Goal: Information Seeking & Learning: Learn about a topic

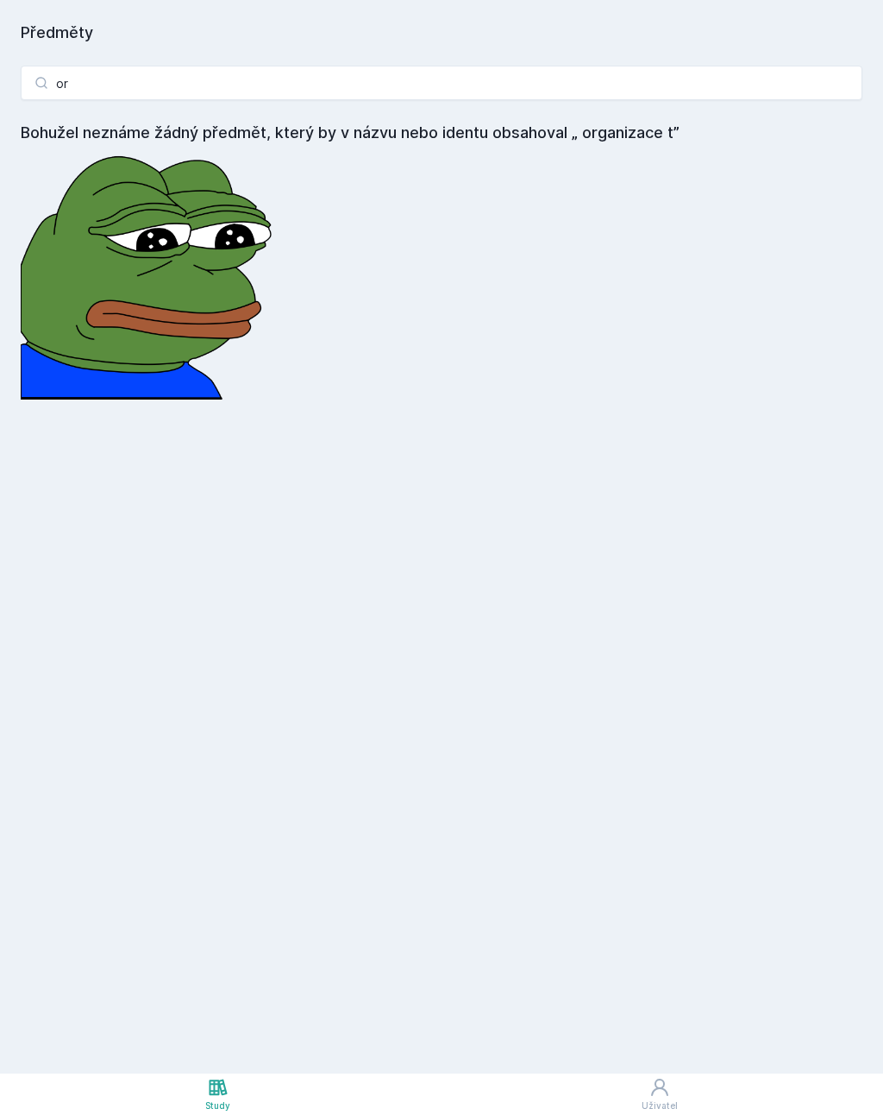
type input "o"
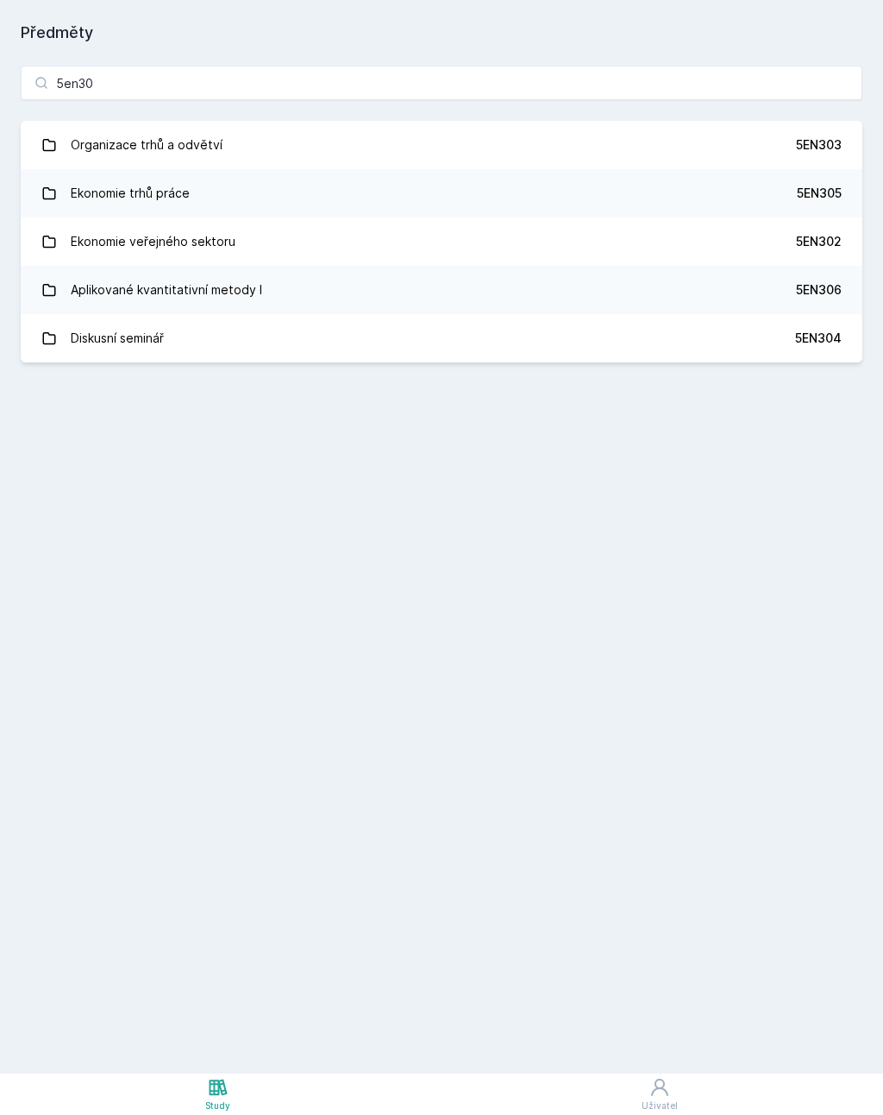
type input "5en309"
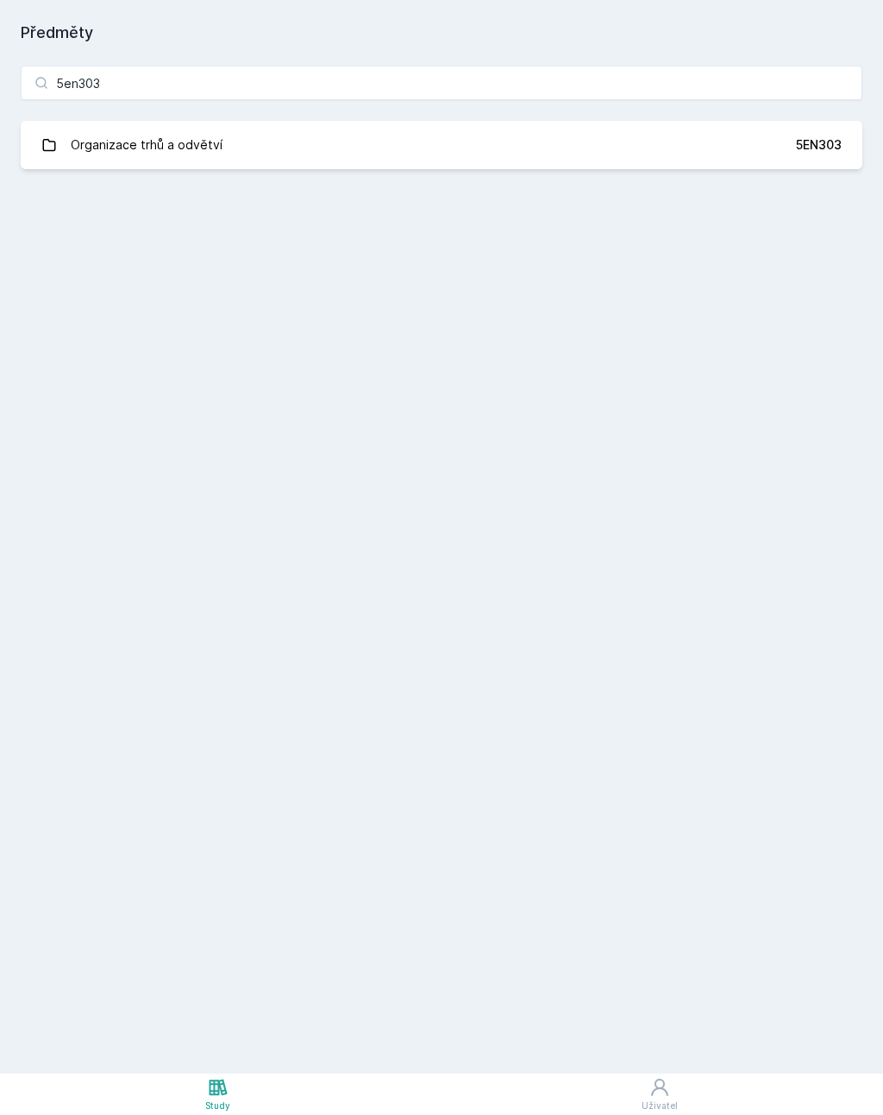
type input "5en303"
click at [194, 144] on div "Organizace trhů a odvětví" at bounding box center [147, 145] width 152 height 35
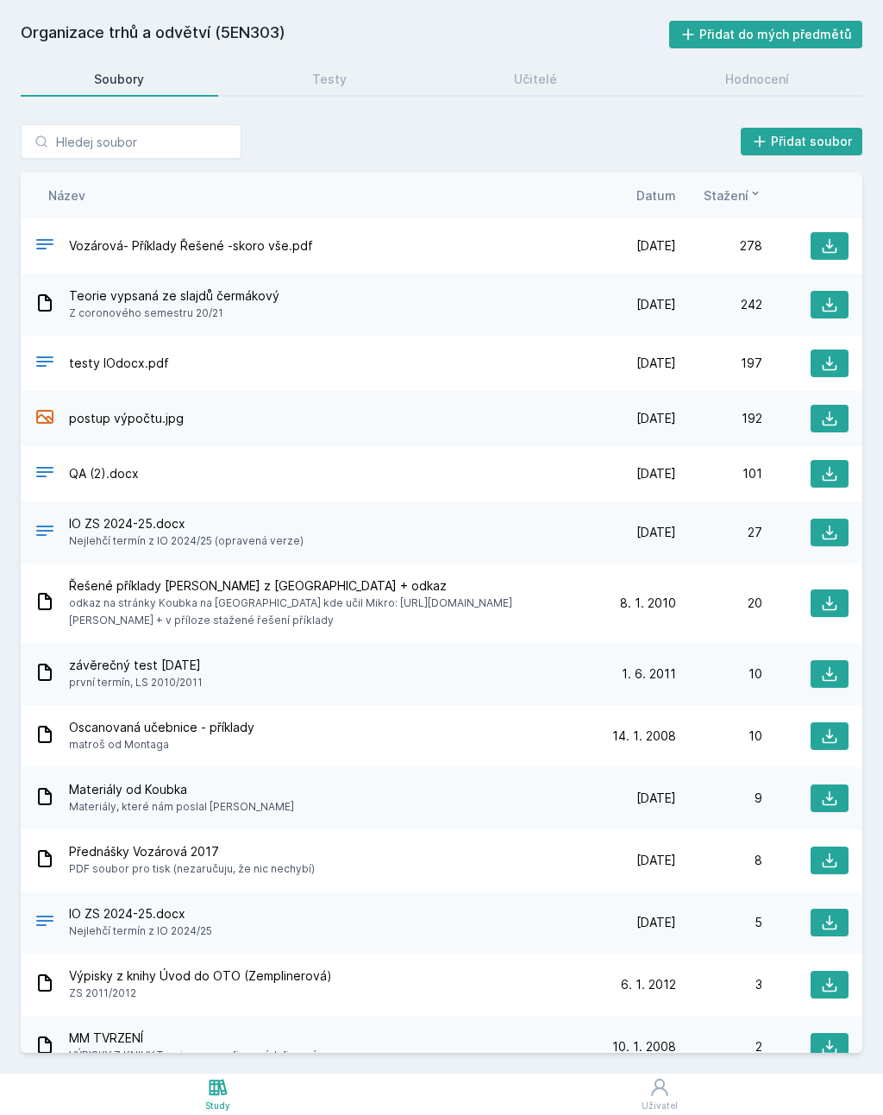
click at [657, 196] on span "Datum" at bounding box center [657, 195] width 40 height 18
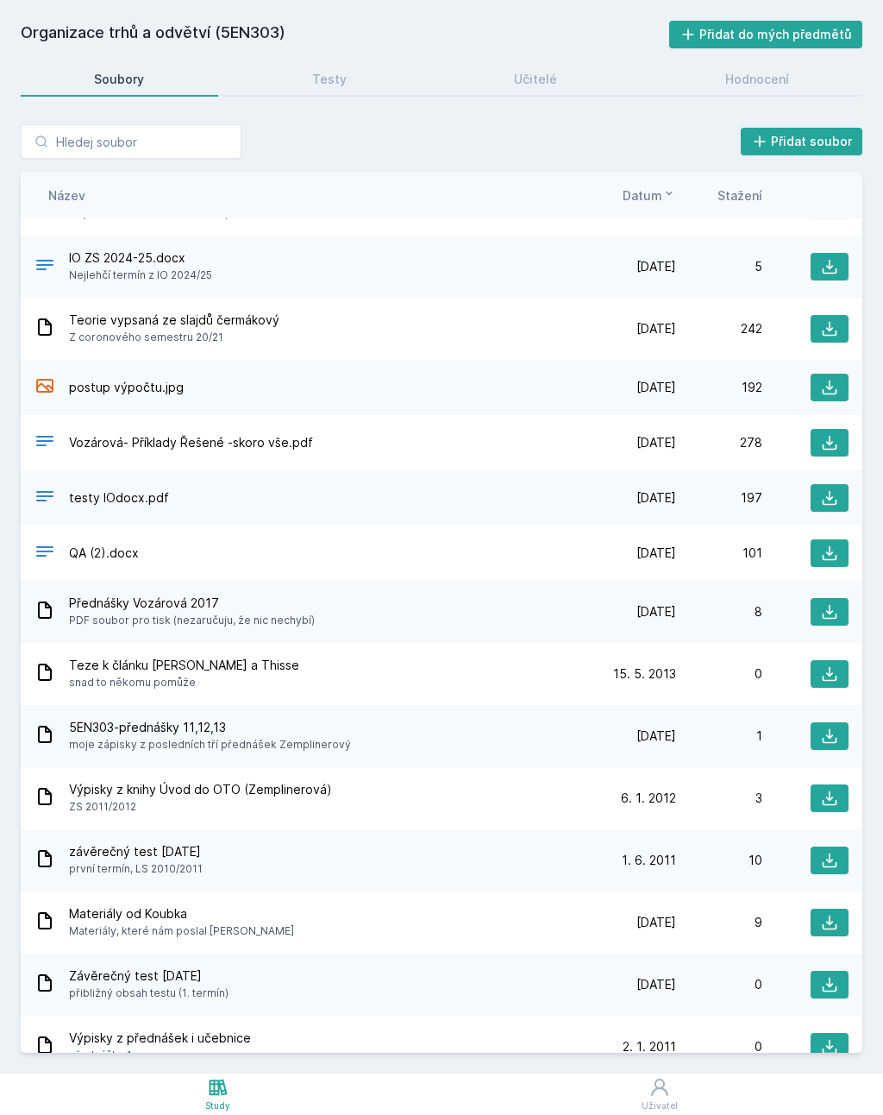
scroll to position [53, 0]
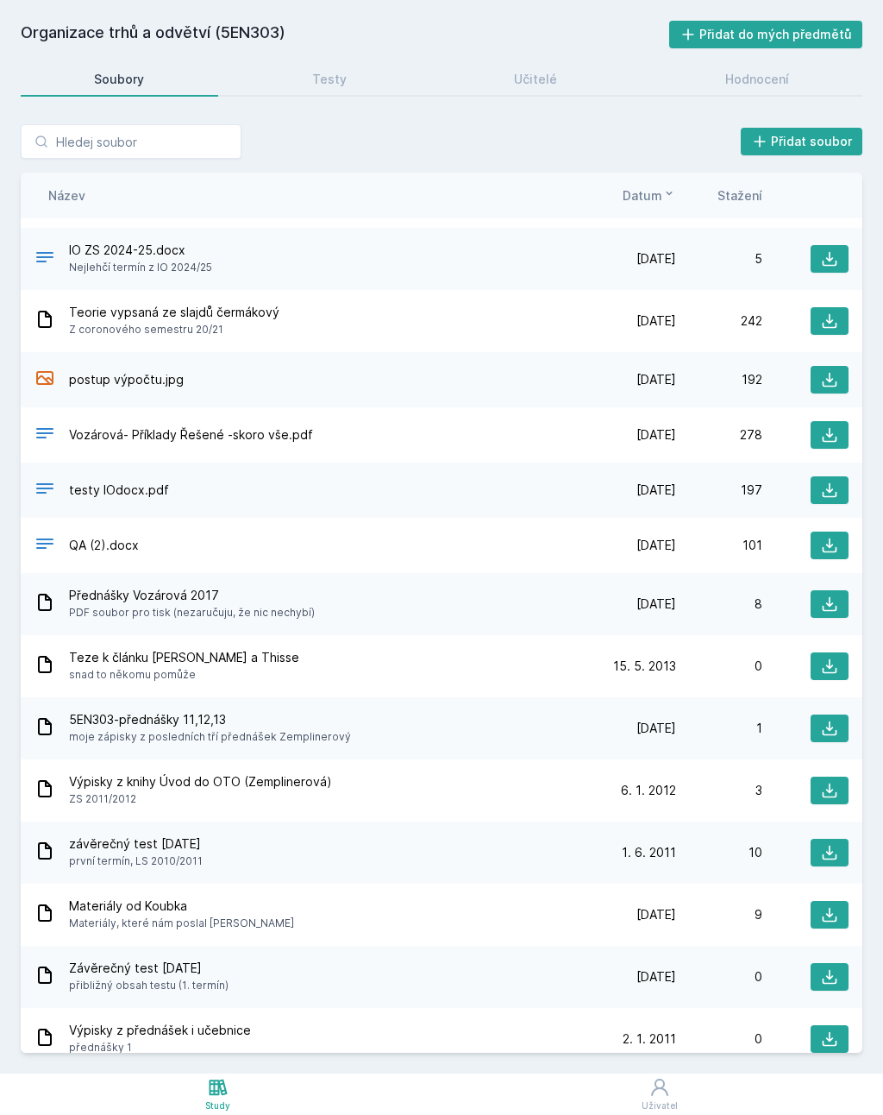
click at [207, 344] on div "Teorie vypsaná ze slajdů čermákový Z coronového semestru 20/21 [DATE] [DATE] 242" at bounding box center [442, 321] width 842 height 62
click at [820, 330] on button at bounding box center [830, 321] width 38 height 28
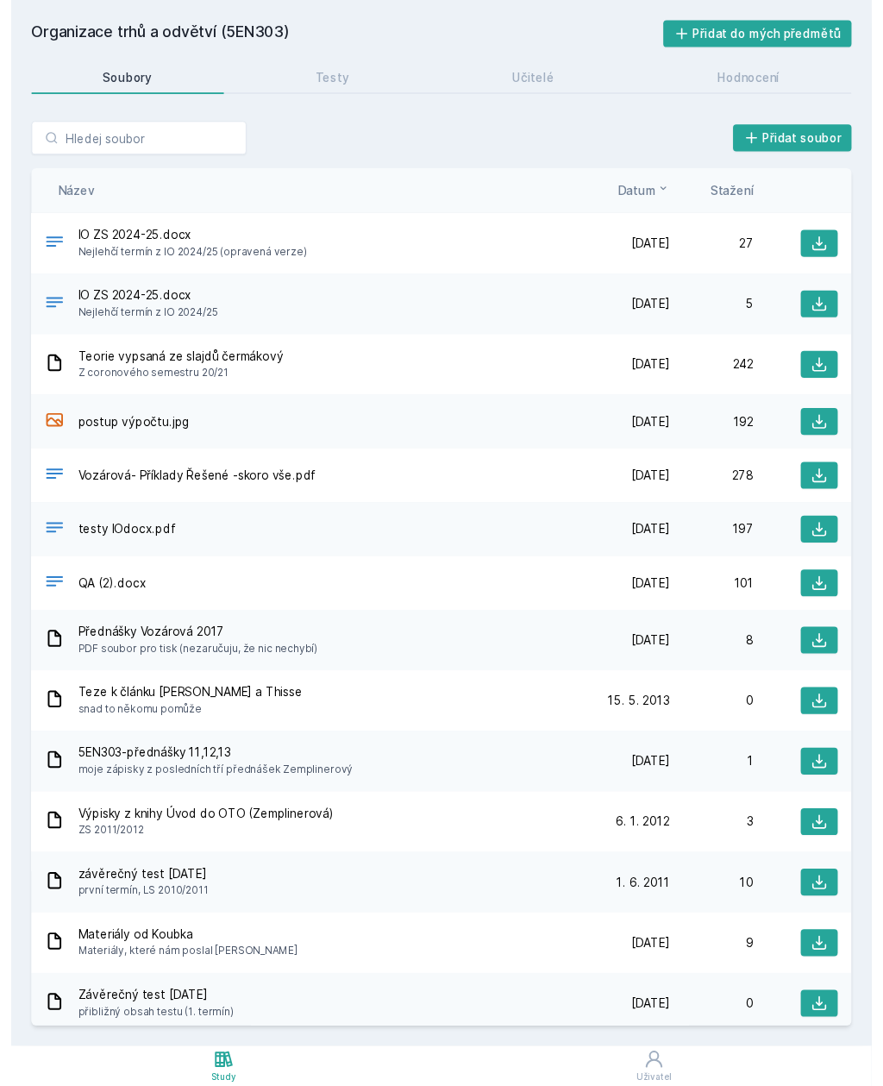
scroll to position [0, 0]
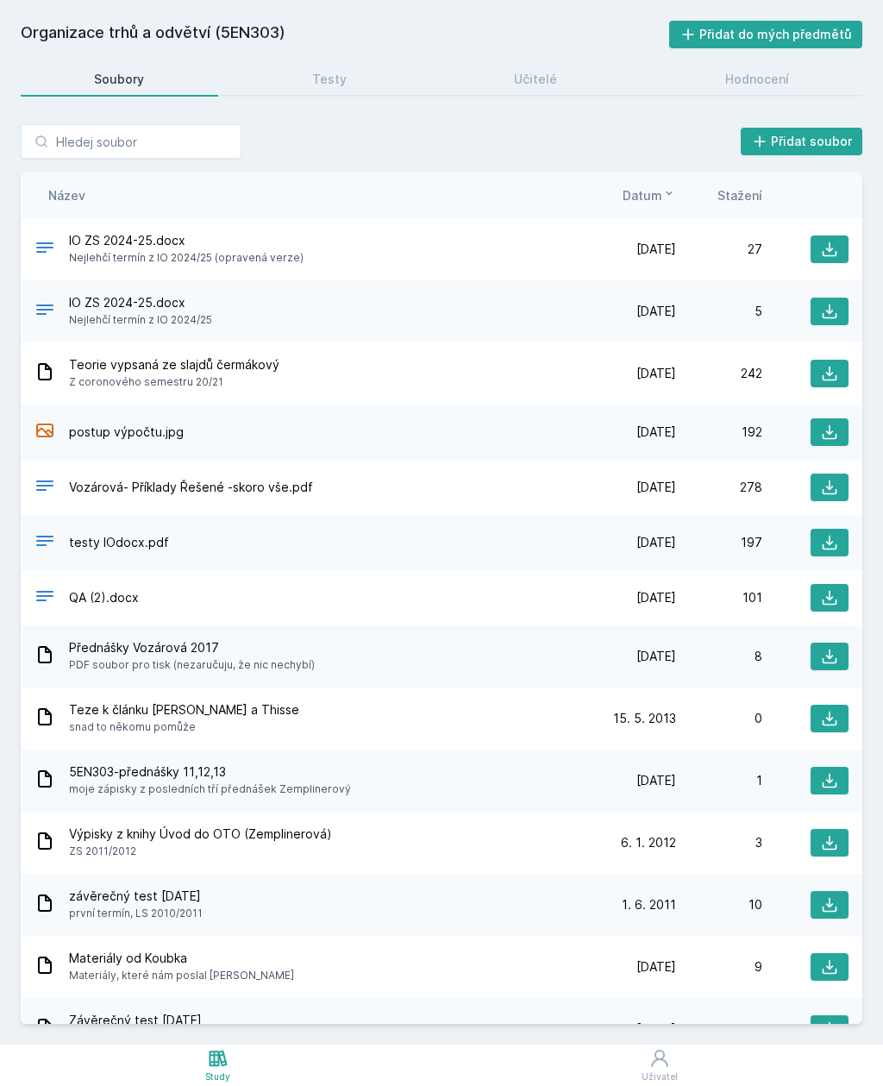
click at [773, 77] on div "Hodnocení" at bounding box center [757, 79] width 64 height 17
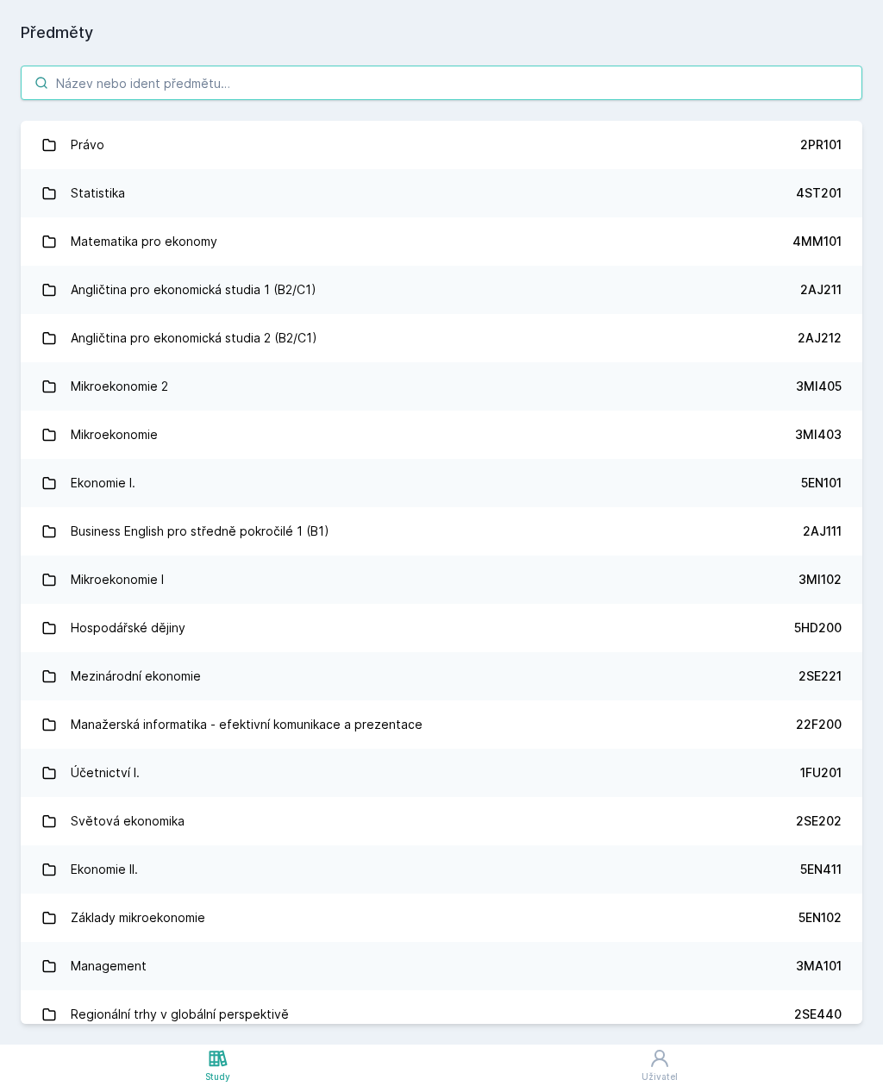
click at [355, 74] on input "search" at bounding box center [442, 83] width 842 height 35
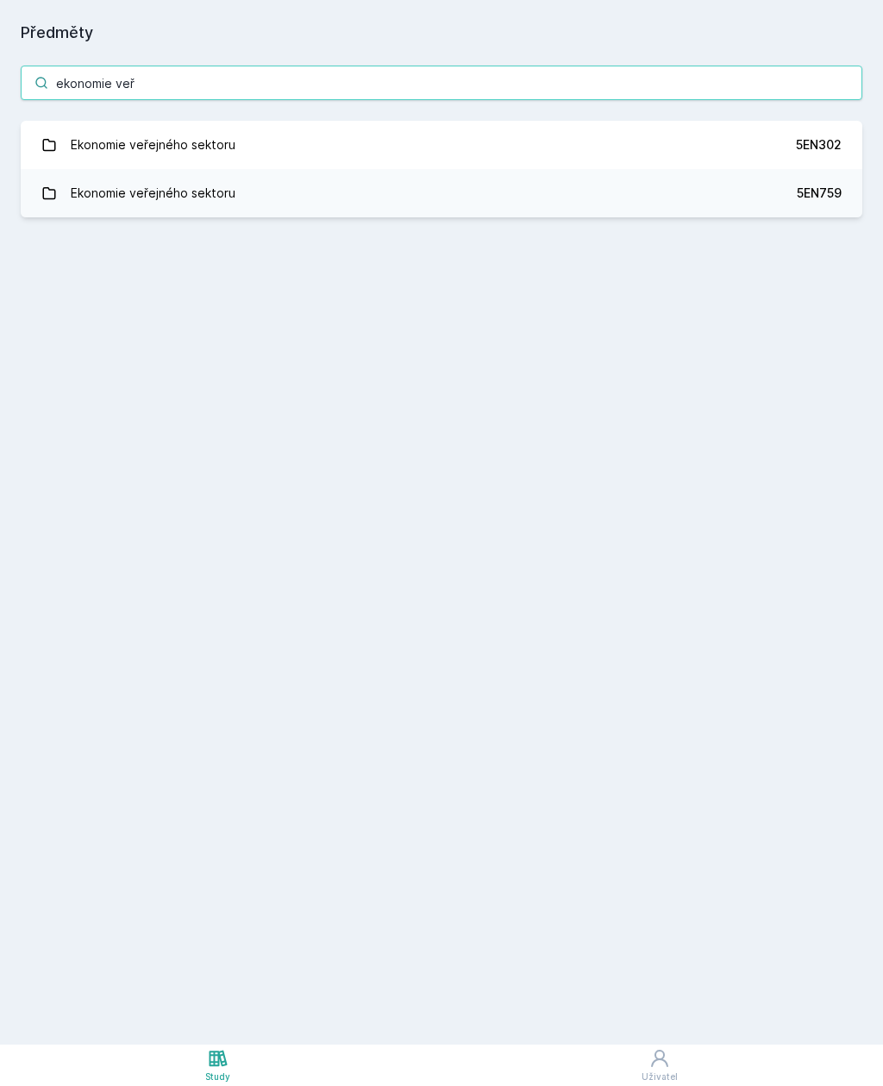
type input "ekonomie veře"
click at [148, 152] on div "Ekonomie veřejného sektoru" at bounding box center [153, 145] width 165 height 35
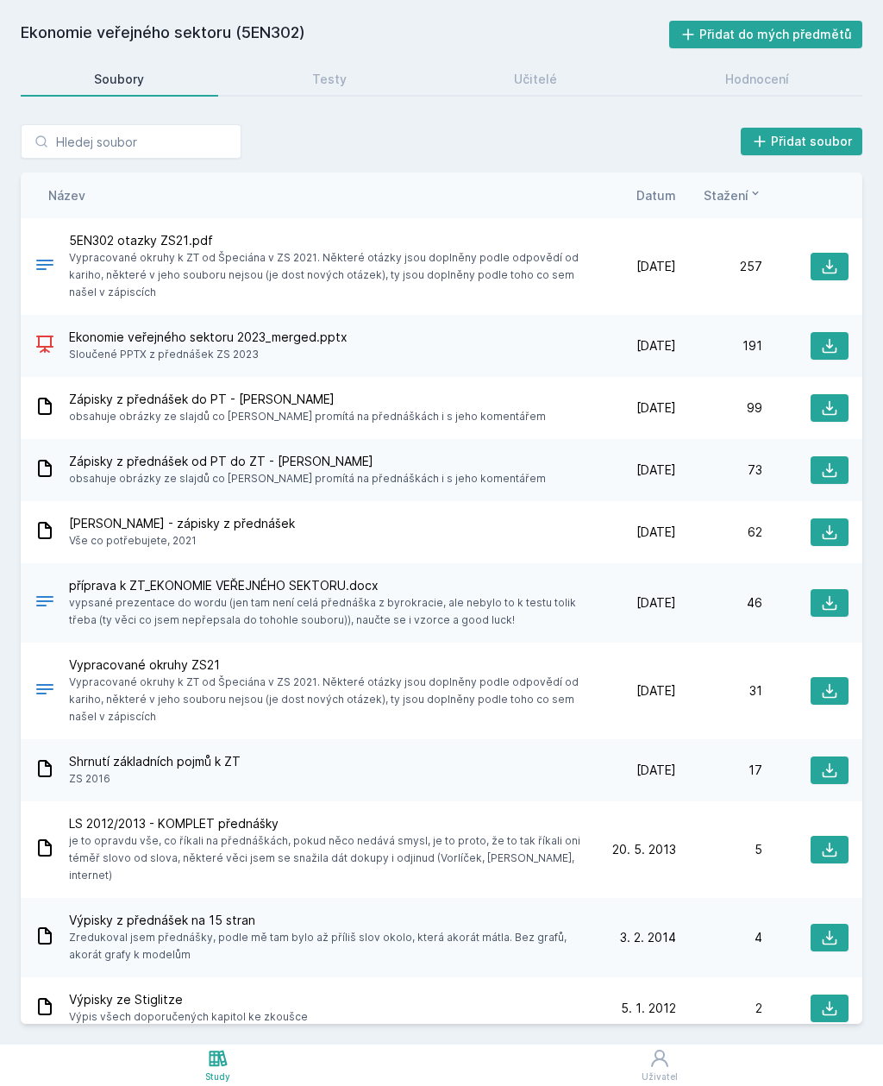
click at [669, 198] on span "Datum" at bounding box center [657, 195] width 40 height 18
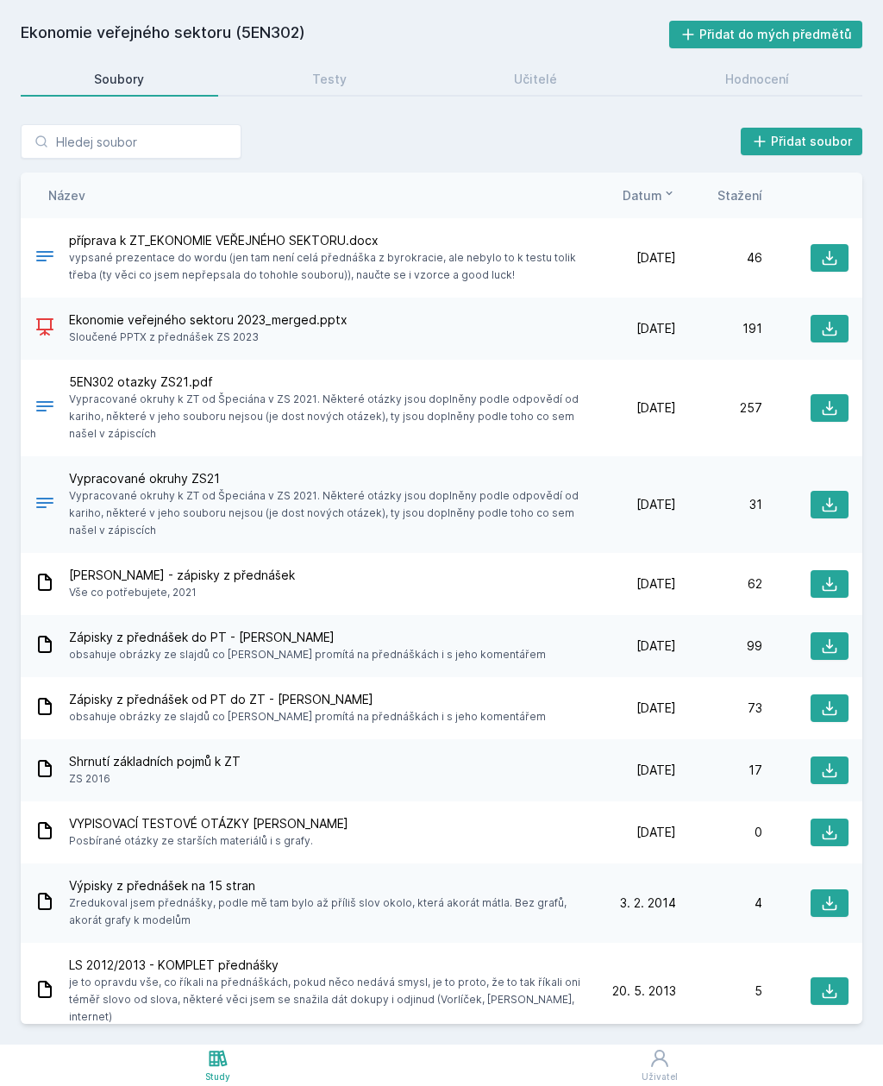
click at [752, 87] on div "Hodnocení" at bounding box center [757, 79] width 64 height 17
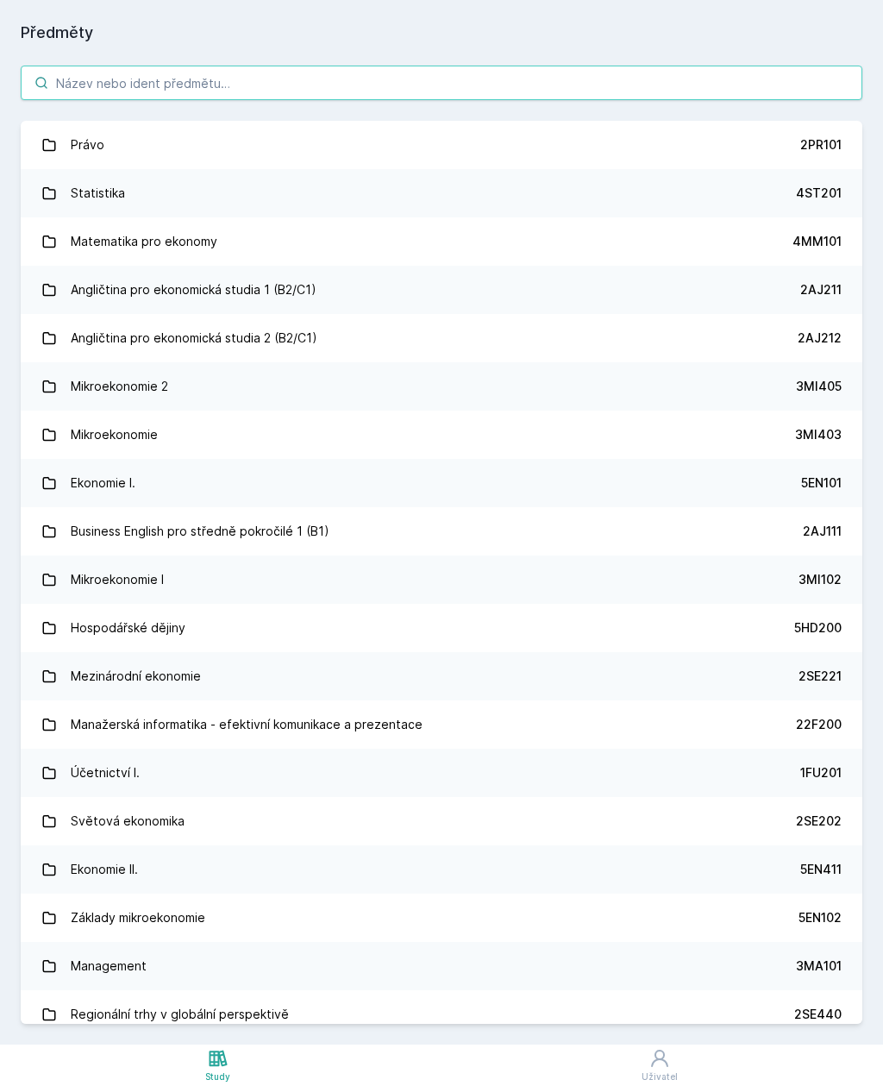
click at [244, 87] on input "search" at bounding box center [442, 83] width 842 height 35
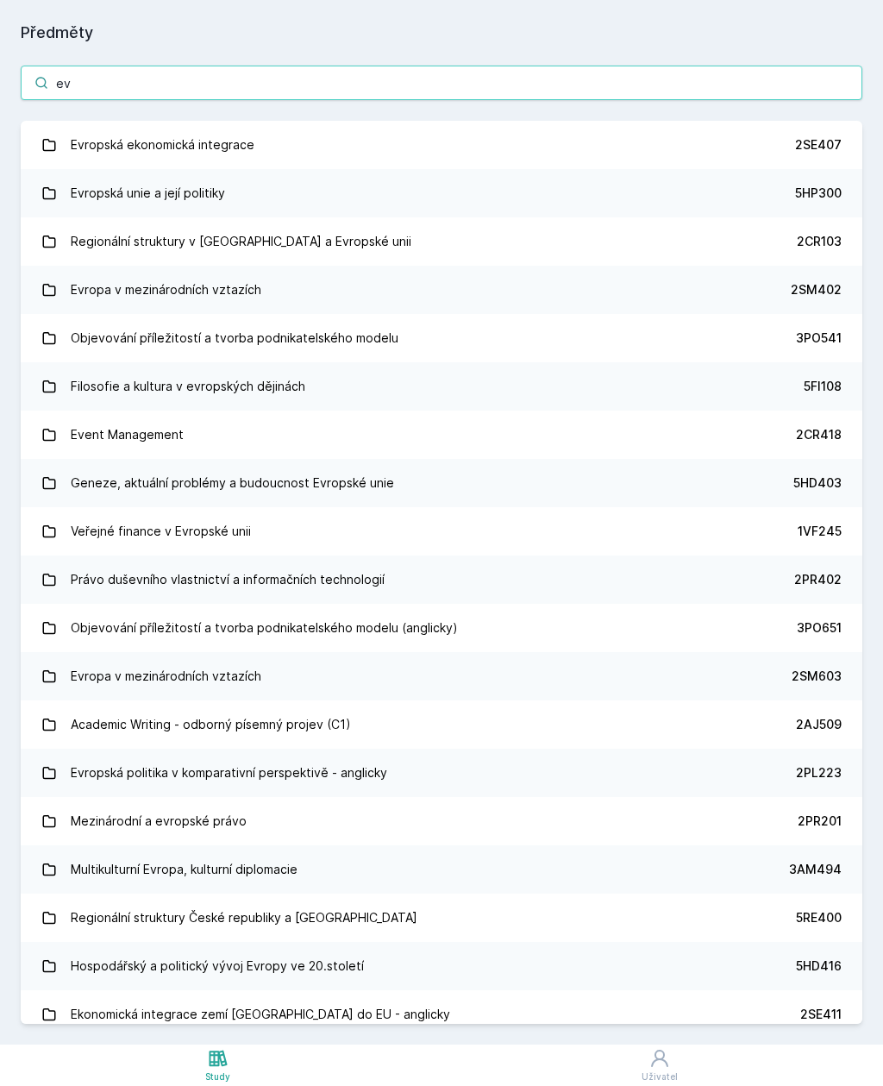
type input "evr"
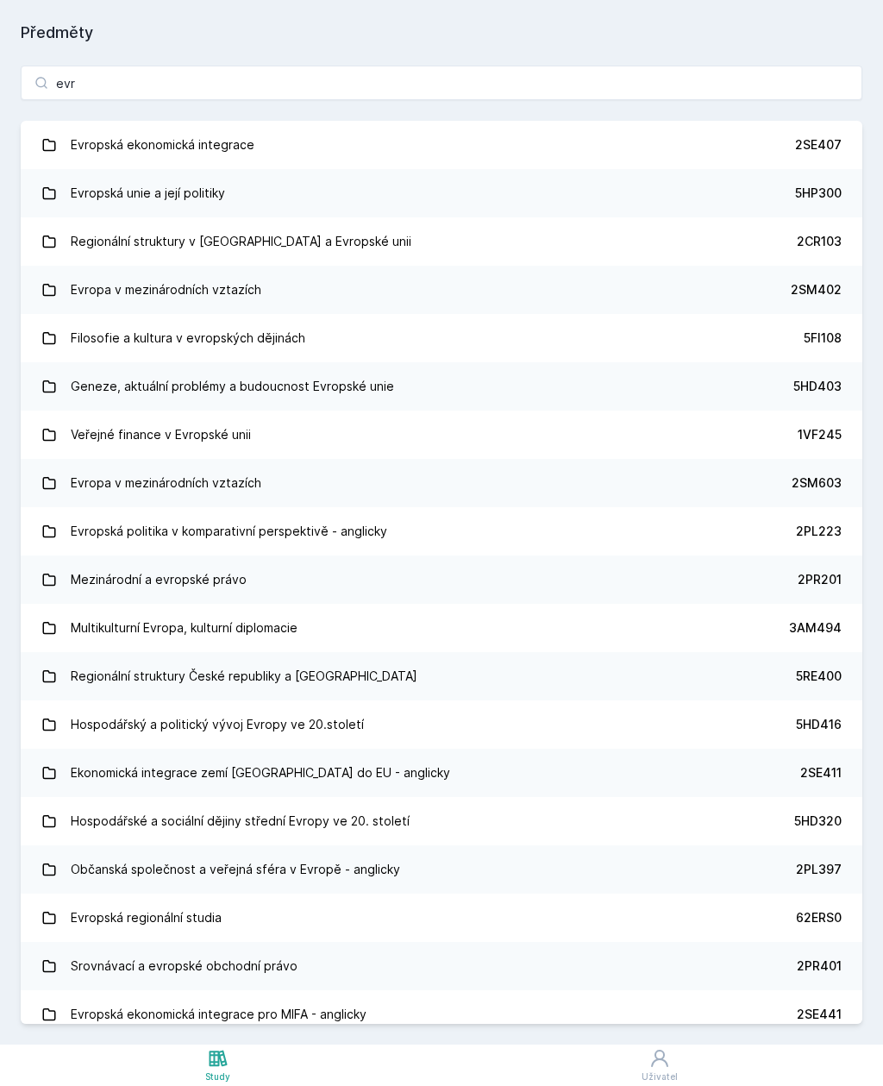
click at [838, 190] on div "5HP300" at bounding box center [818, 193] width 47 height 17
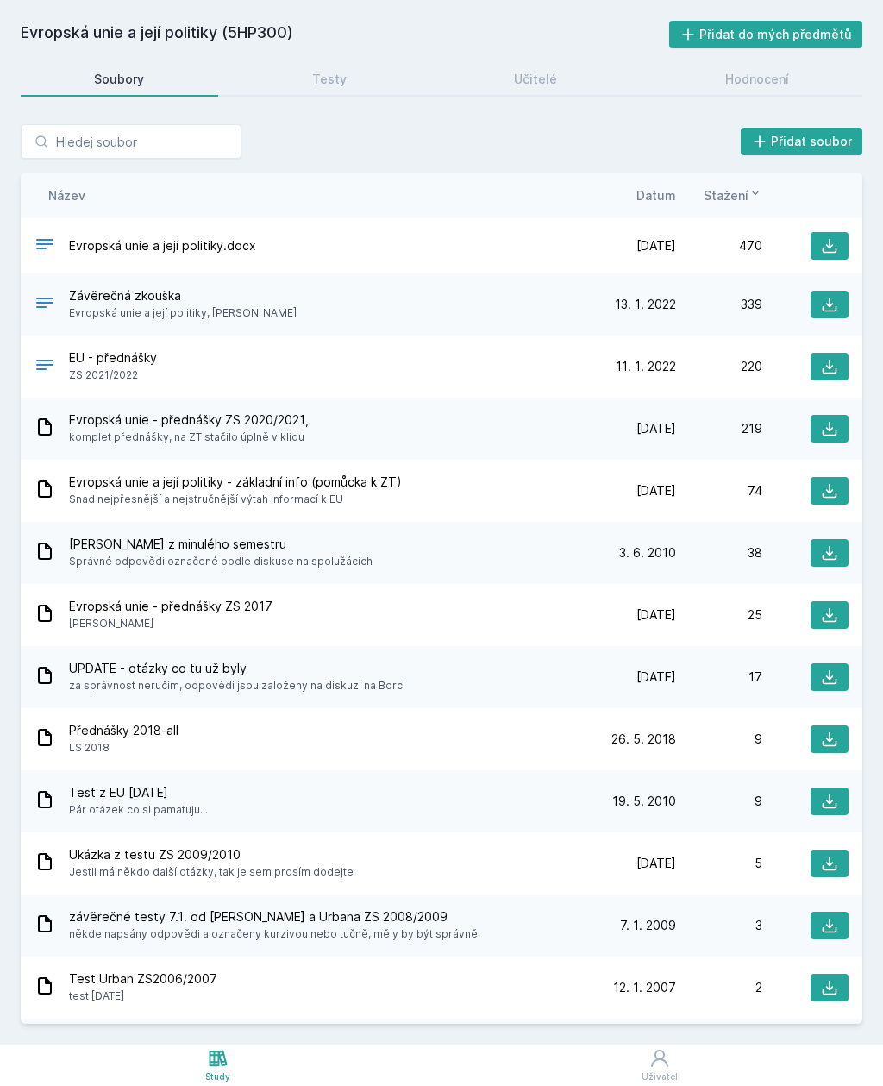
click at [660, 198] on span "Datum" at bounding box center [657, 195] width 40 height 18
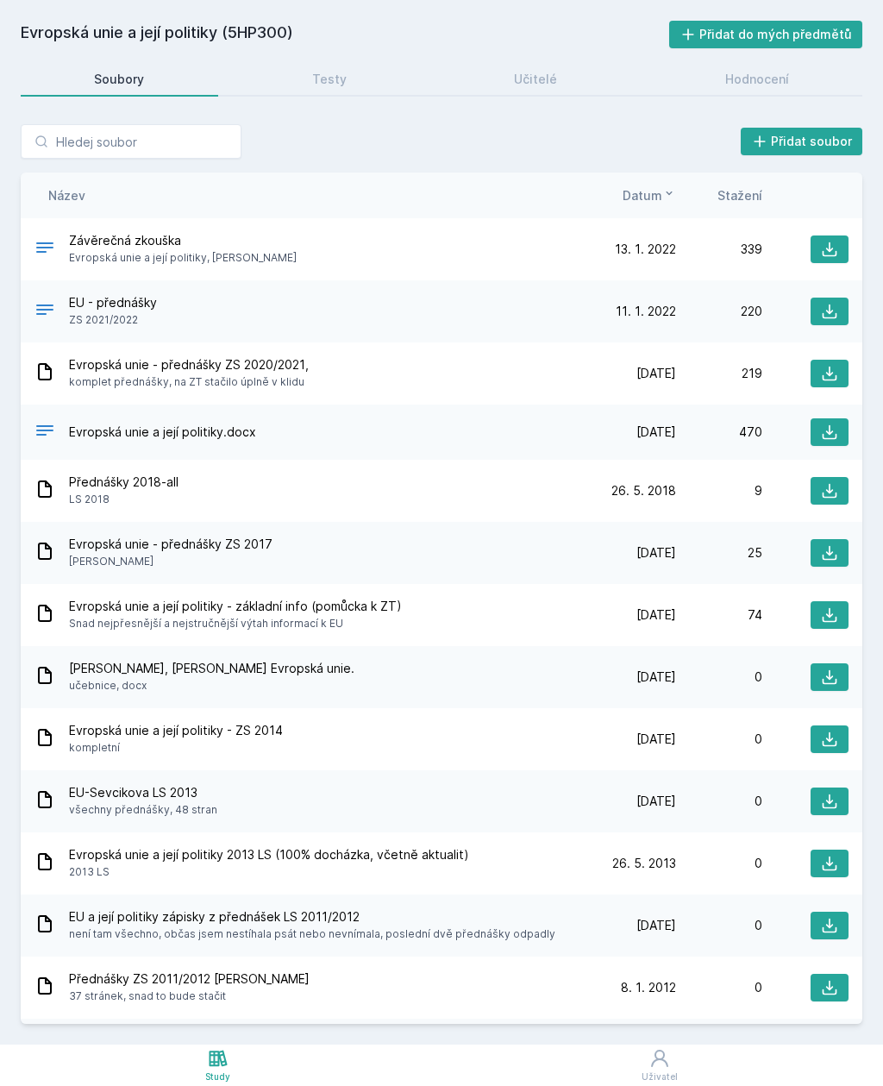
click at [780, 85] on div "Hodnocení" at bounding box center [757, 79] width 64 height 17
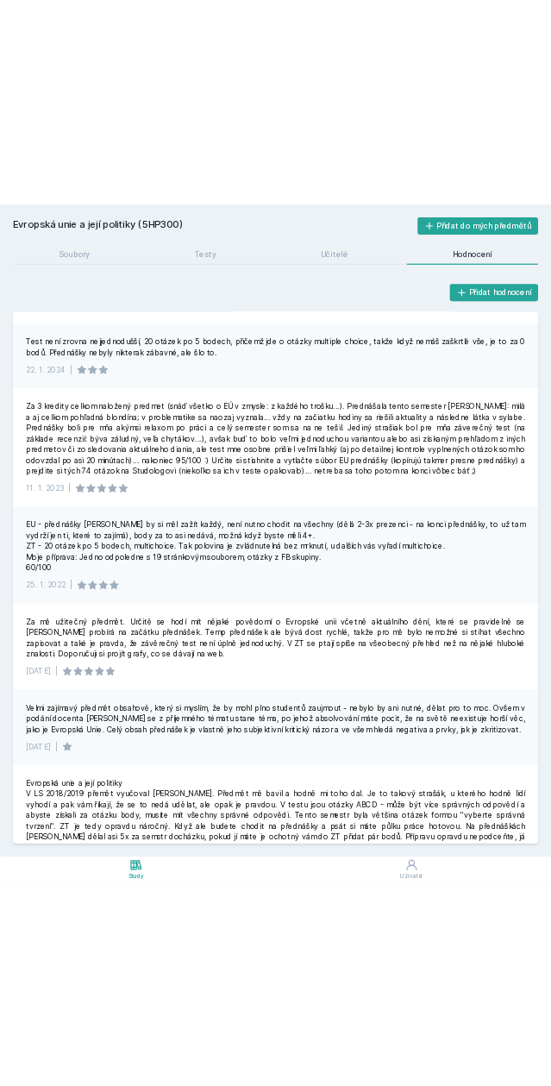
scroll to position [56, 0]
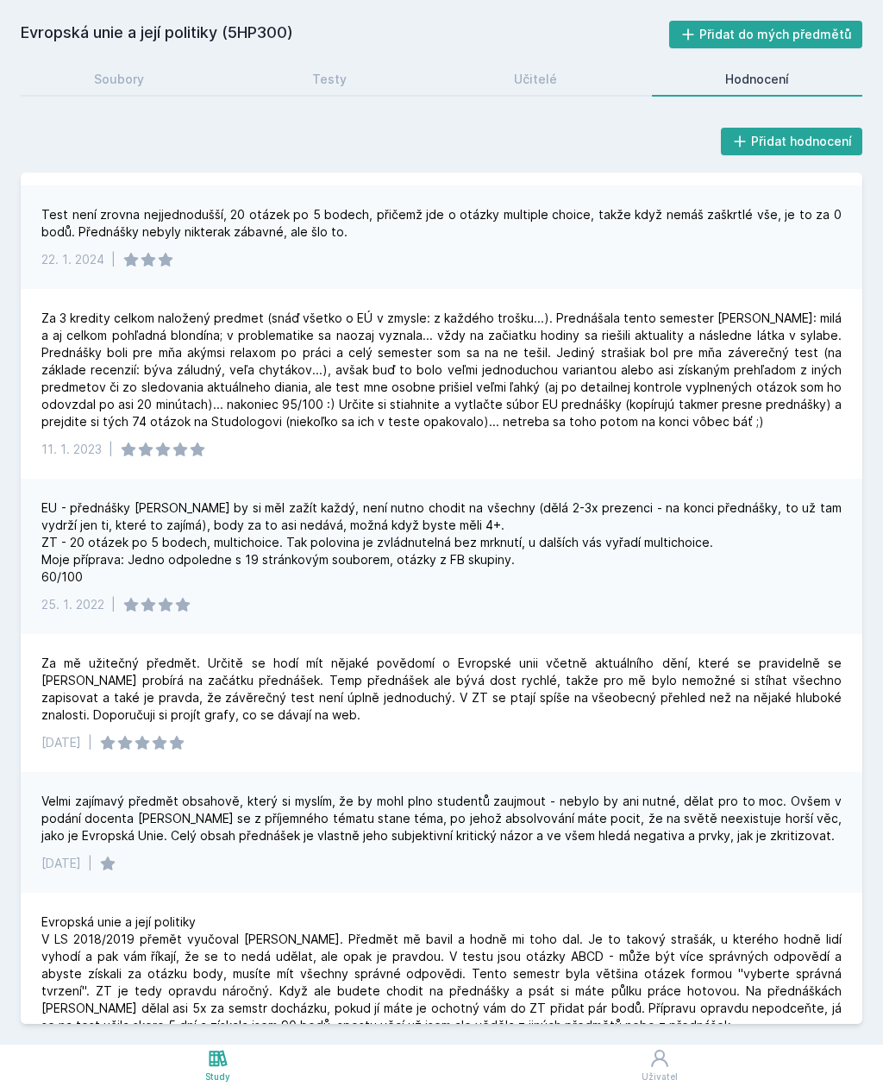
click at [141, 91] on link "Soubory" at bounding box center [120, 79] width 198 height 35
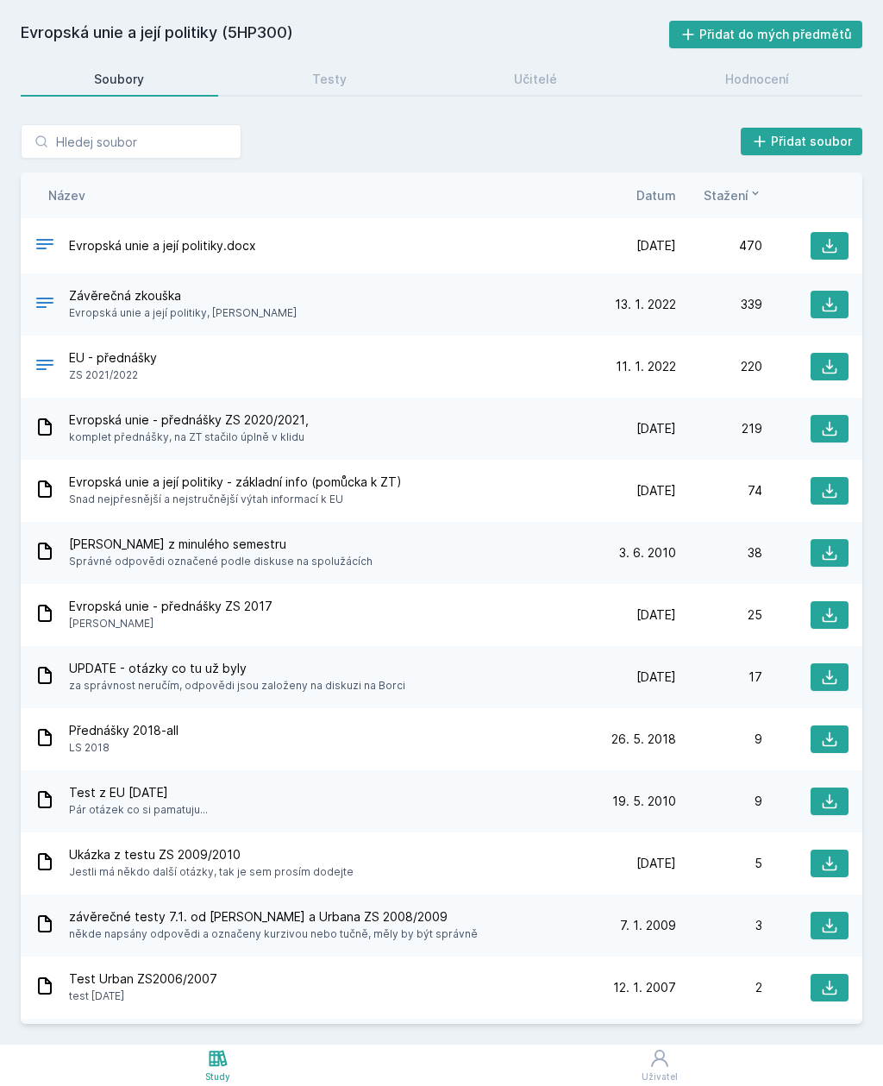
click at [348, 77] on link "Testy" at bounding box center [330, 79] width 182 height 35
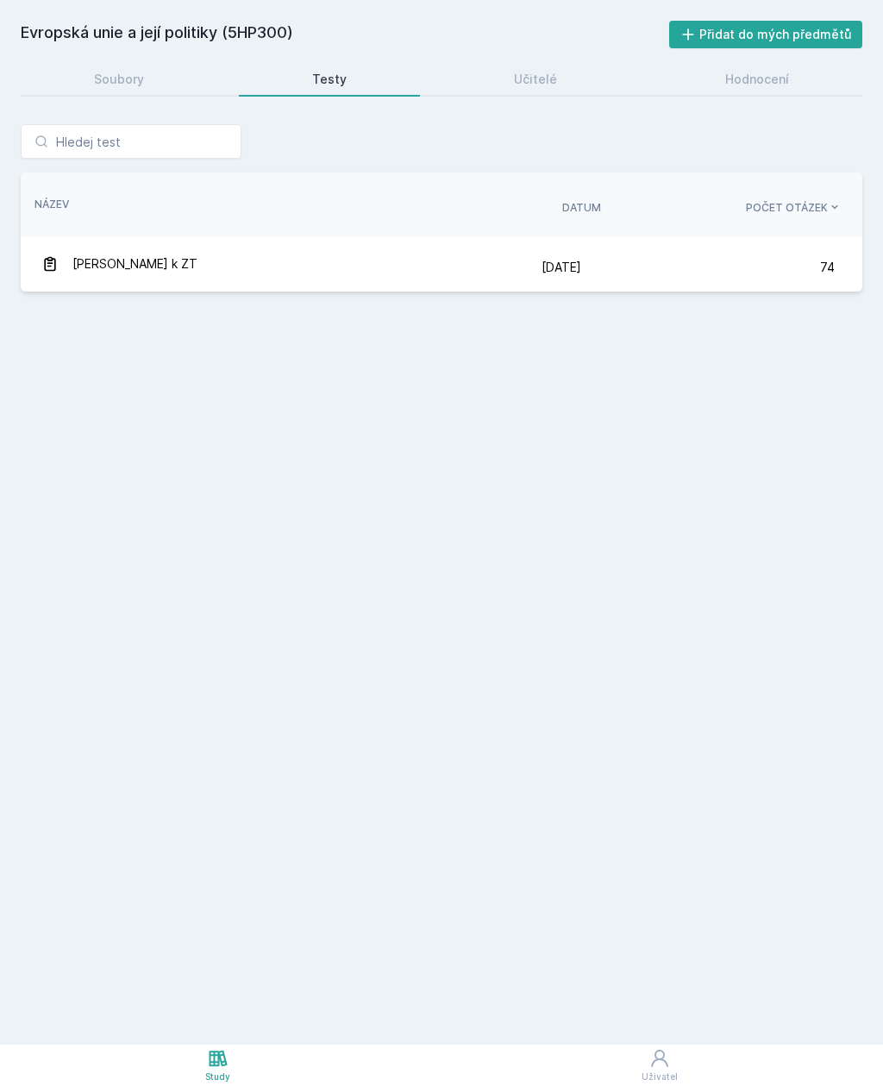
click at [367, 263] on div "[PERSON_NAME] k ZT" at bounding box center [291, 264] width 500 height 35
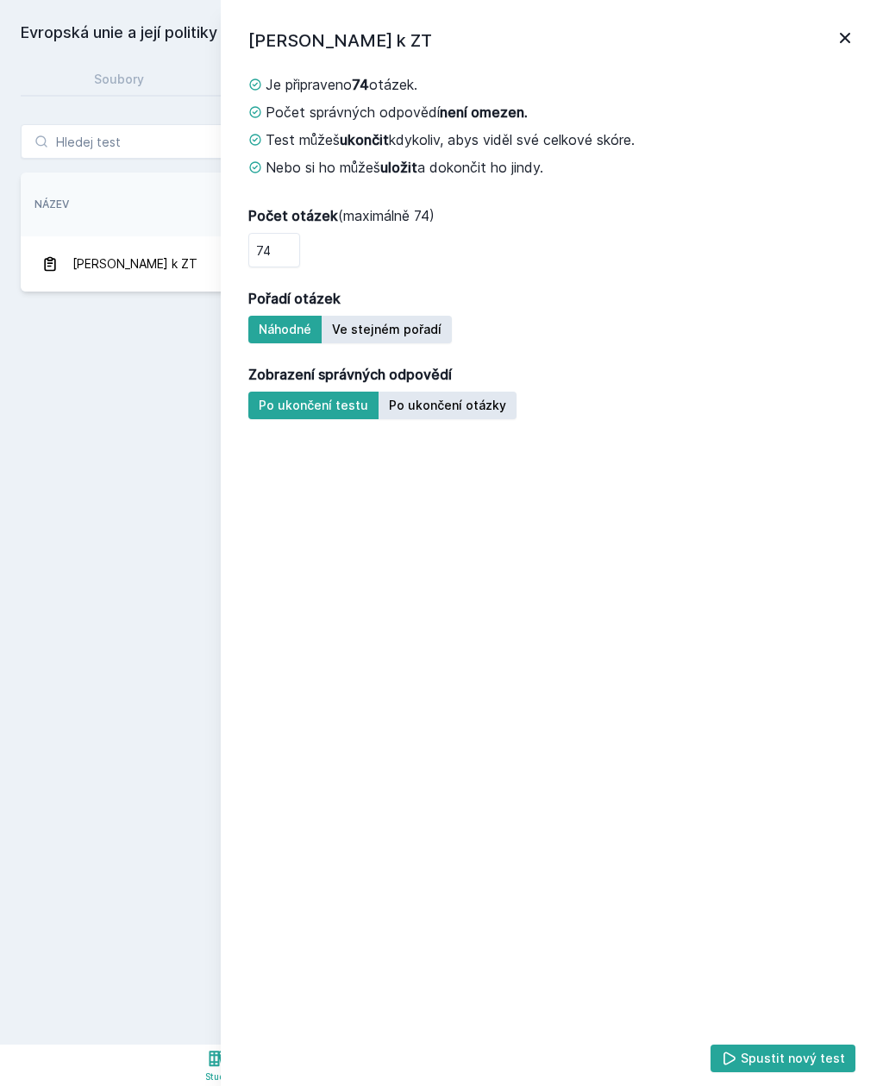
click at [853, 35] on icon at bounding box center [845, 38] width 21 height 21
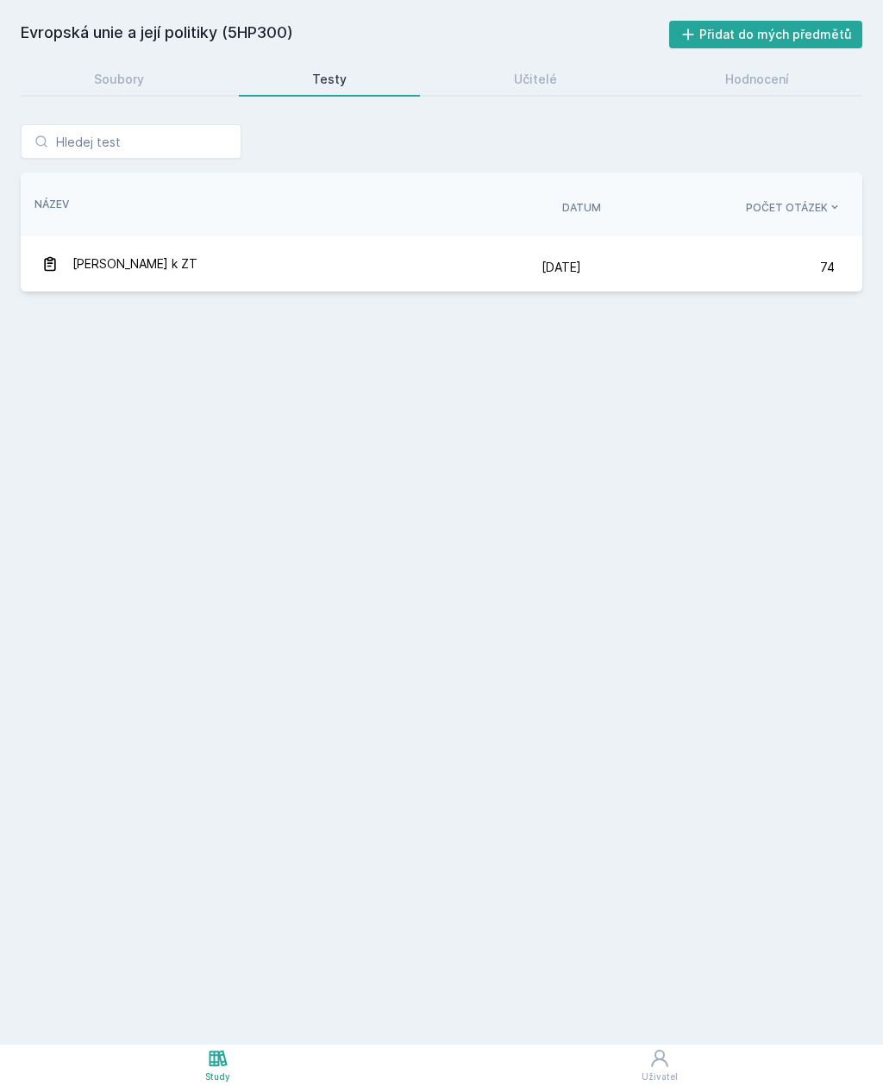
click at [817, 263] on div "[DATE] [DATE]" at bounding box center [681, 267] width 279 height 35
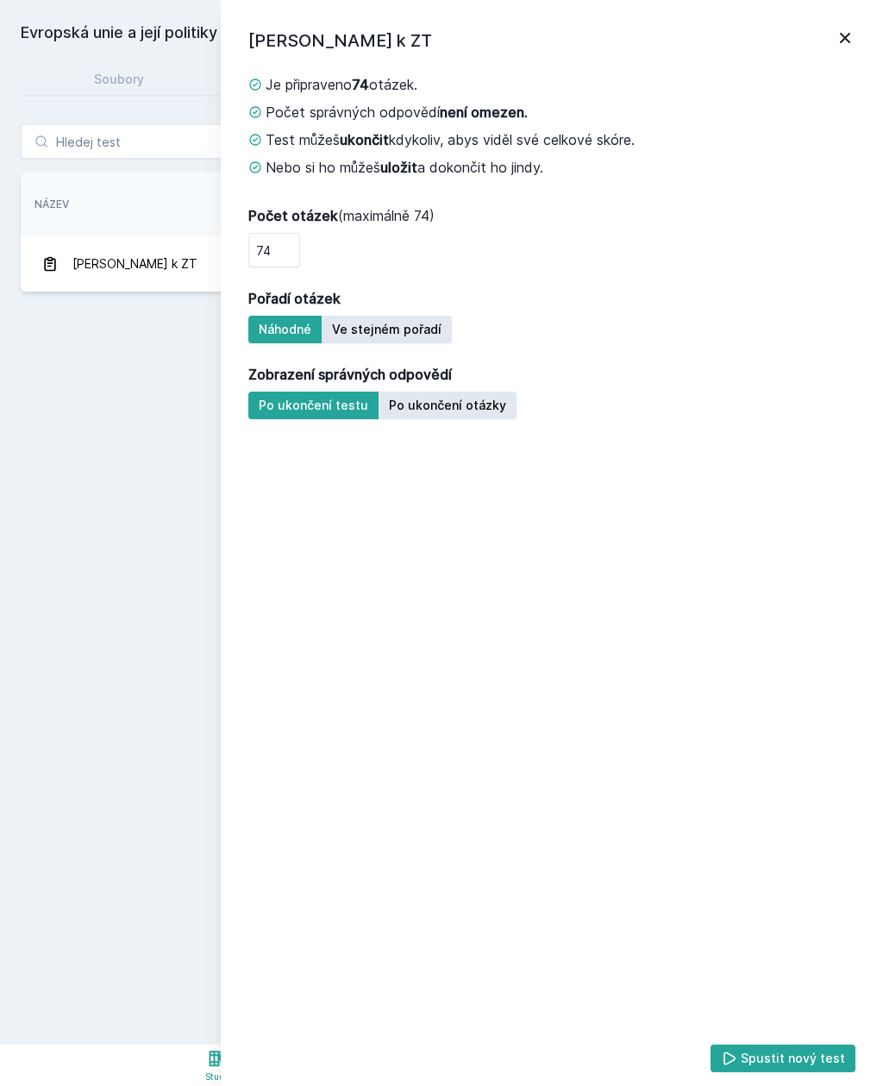
click at [675, 113] on div "Počet správných odpovědí není omezen." at bounding box center [551, 112] width 607 height 21
click at [845, 41] on icon at bounding box center [845, 38] width 21 height 21
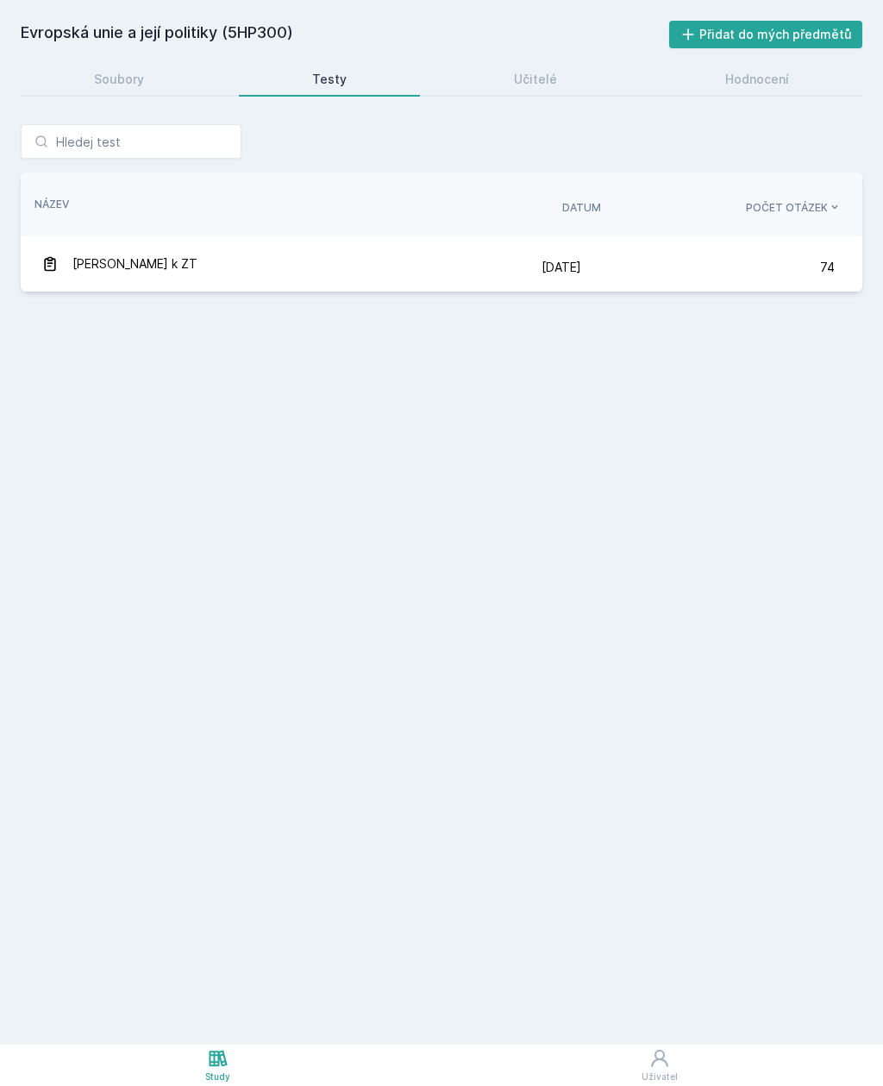
click at [157, 77] on link "Soubory" at bounding box center [120, 79] width 198 height 35
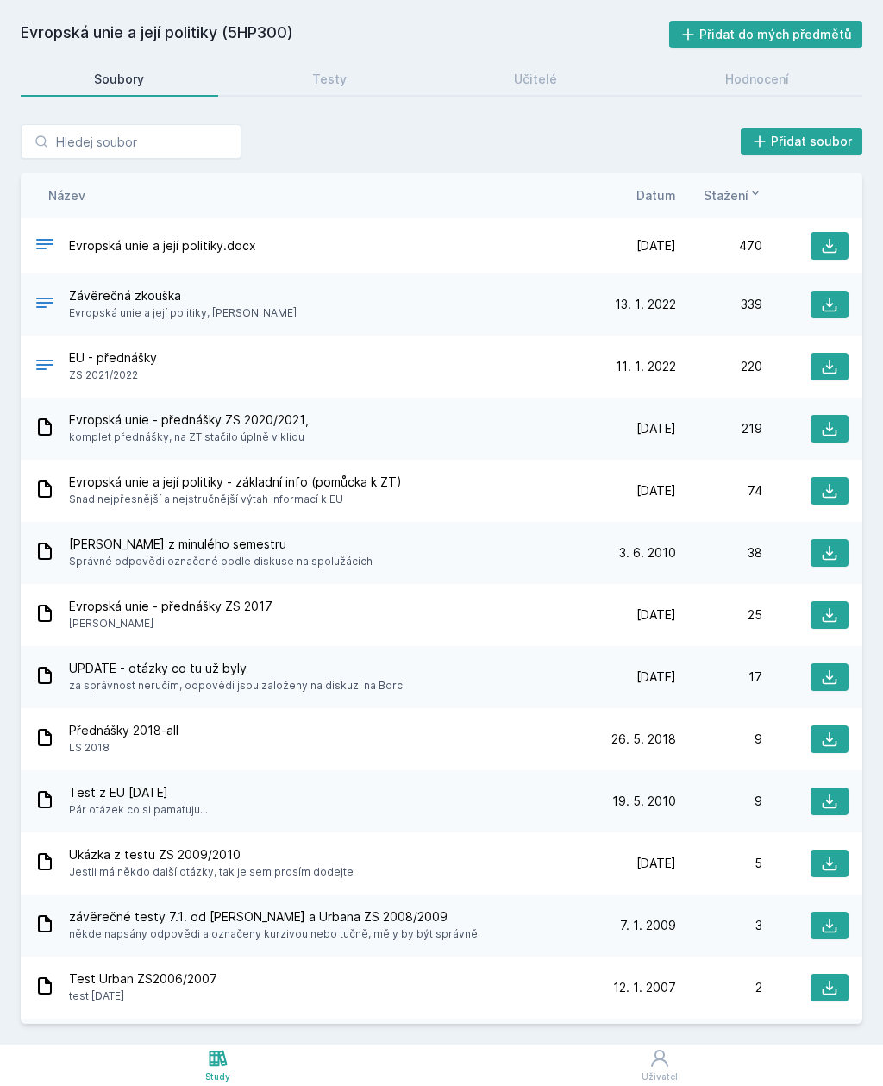
click at [817, 367] on button at bounding box center [830, 367] width 38 height 28
